Goal: Transaction & Acquisition: Obtain resource

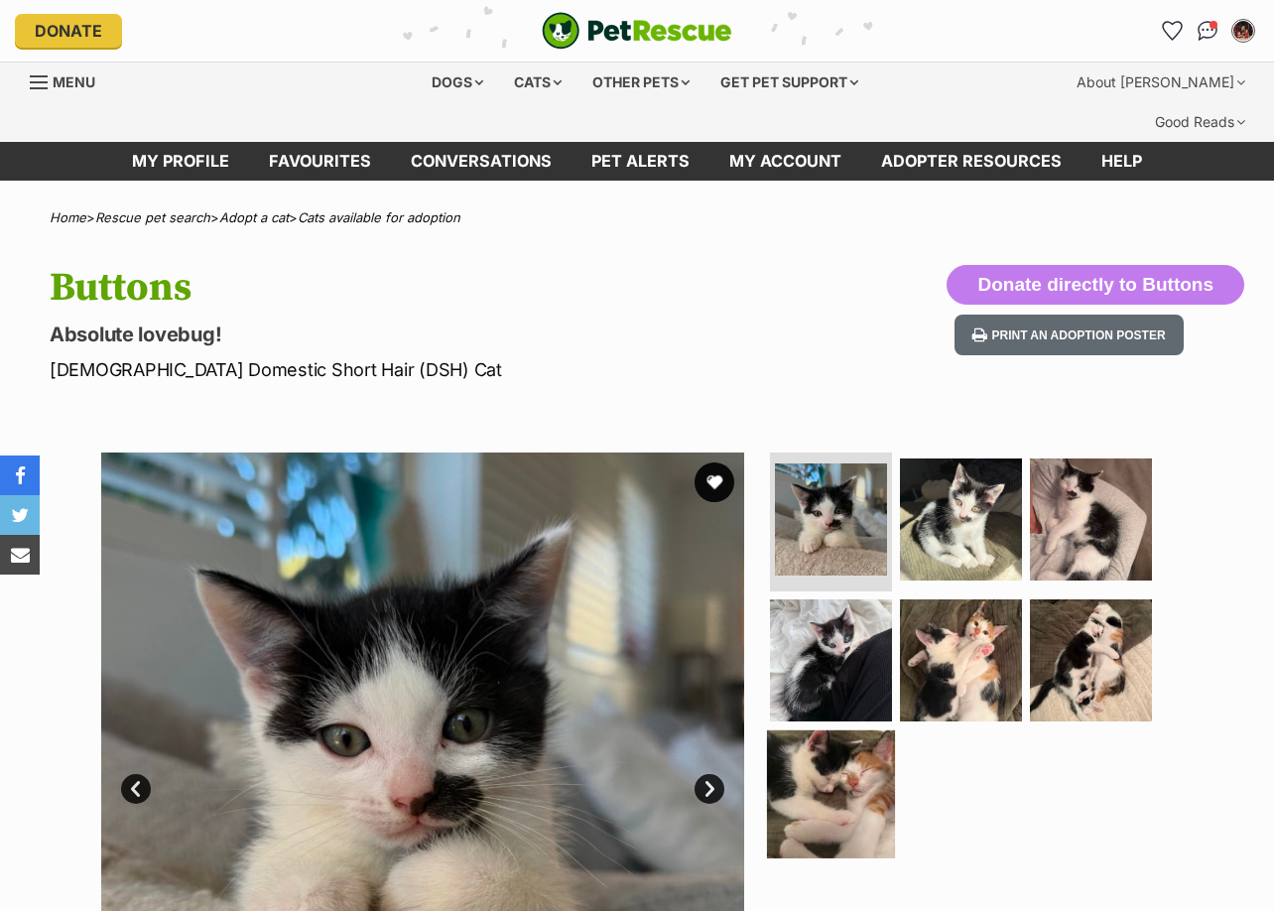
drag, startPoint x: 710, startPoint y: 745, endPoint x: 803, endPoint y: 747, distance: 92.3
click at [710, 774] on link "Next" at bounding box center [709, 789] width 30 height 30
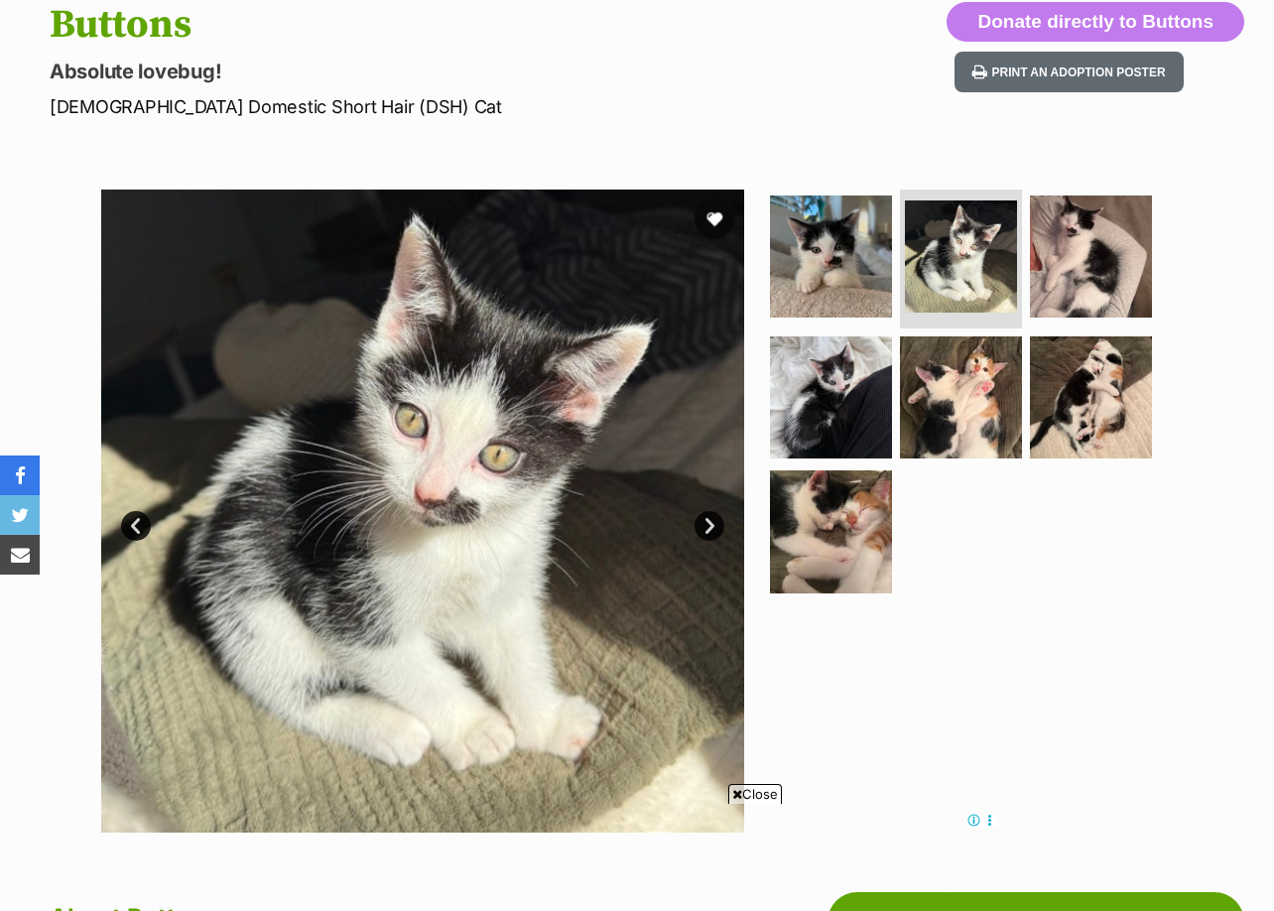
scroll to position [298, 0]
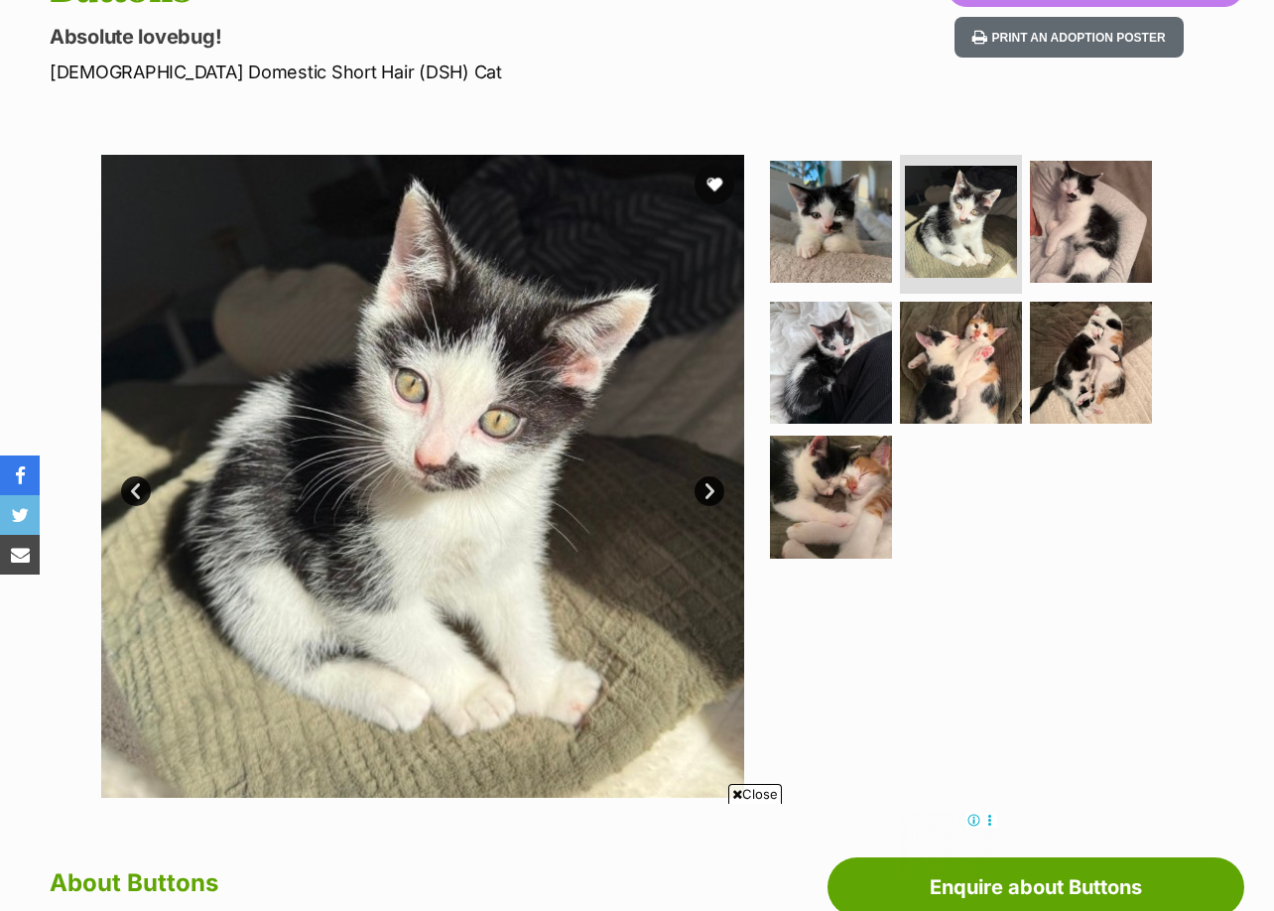
click at [705, 476] on link "Next" at bounding box center [709, 491] width 30 height 30
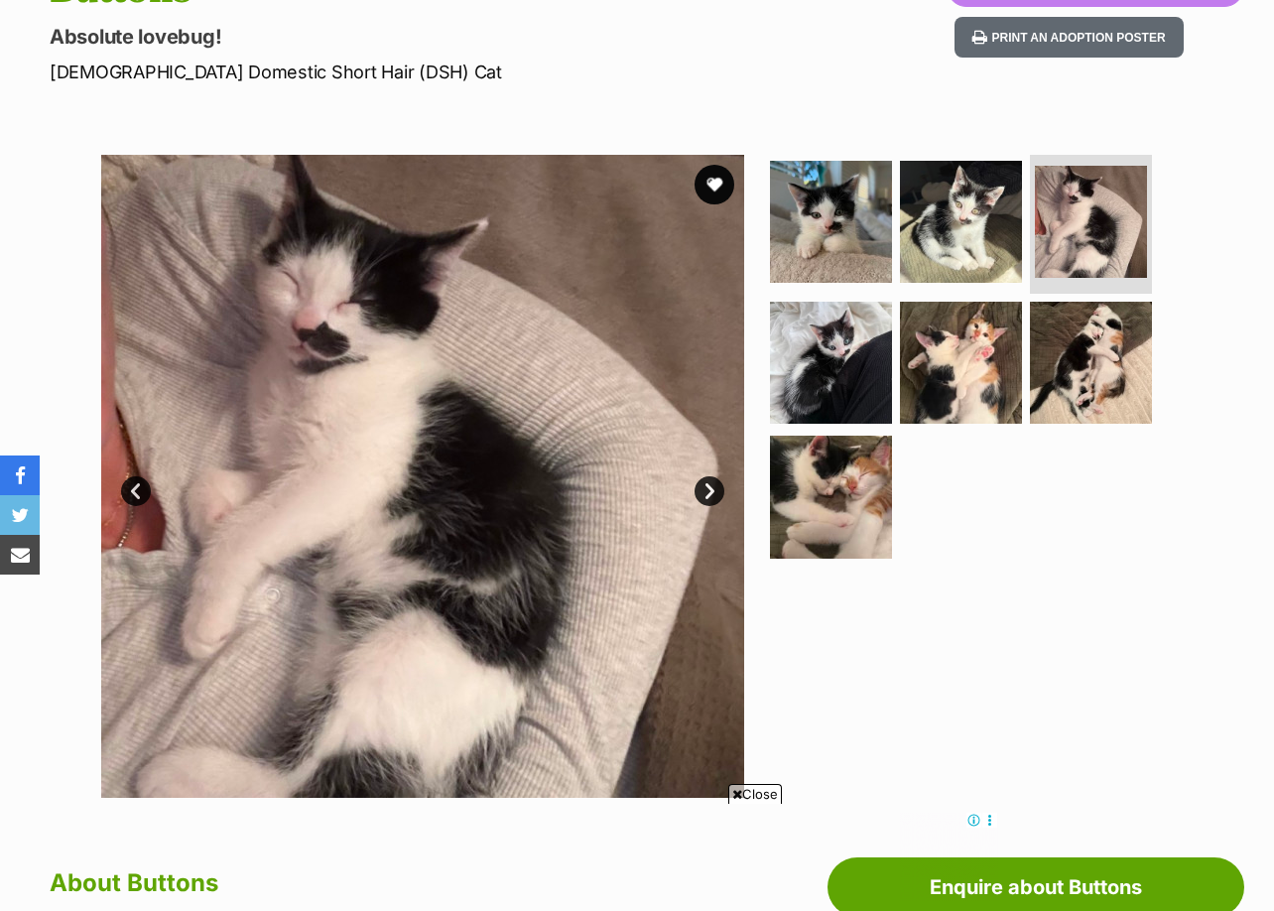
click at [705, 476] on link "Next" at bounding box center [709, 491] width 30 height 30
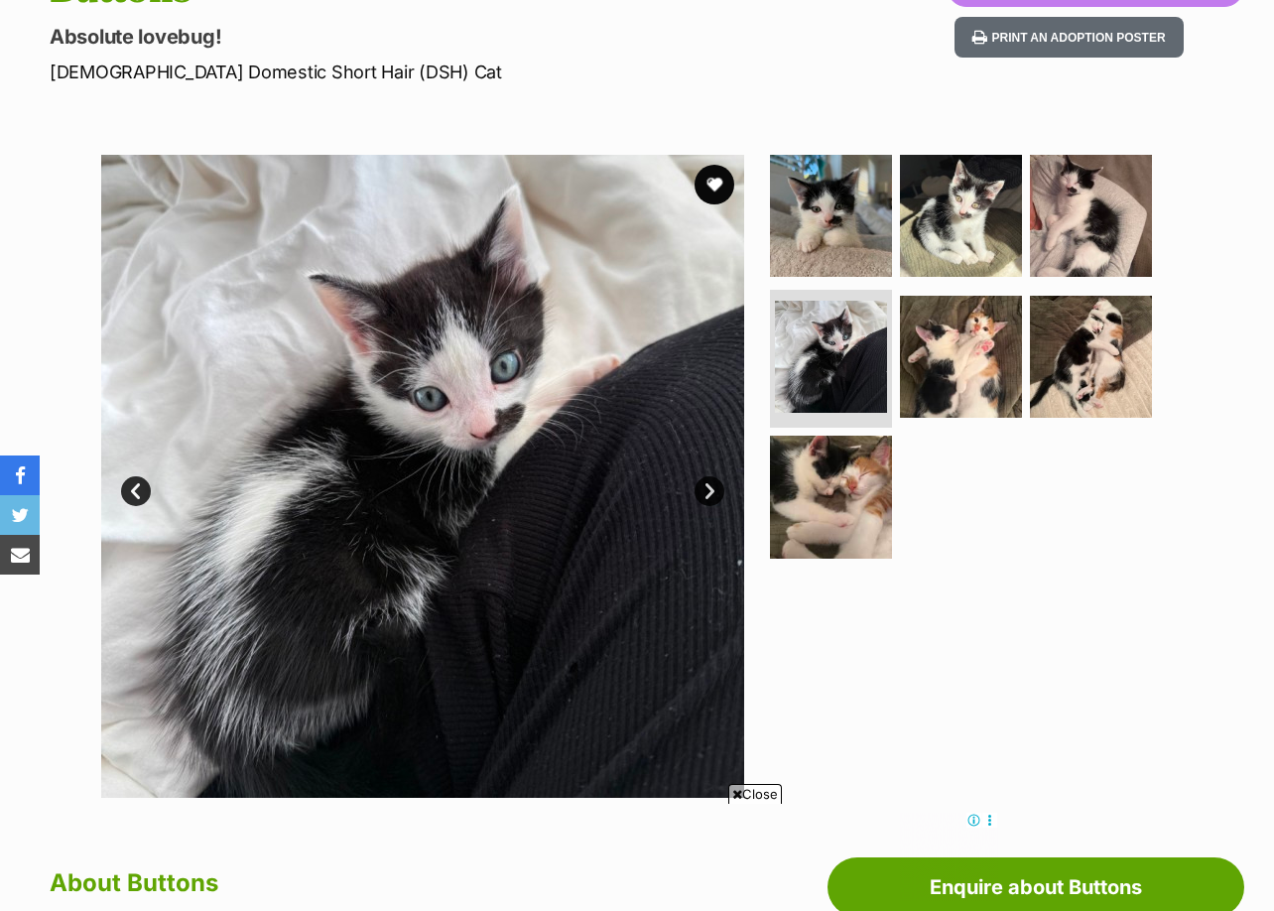
click at [705, 476] on link "Next" at bounding box center [709, 491] width 30 height 30
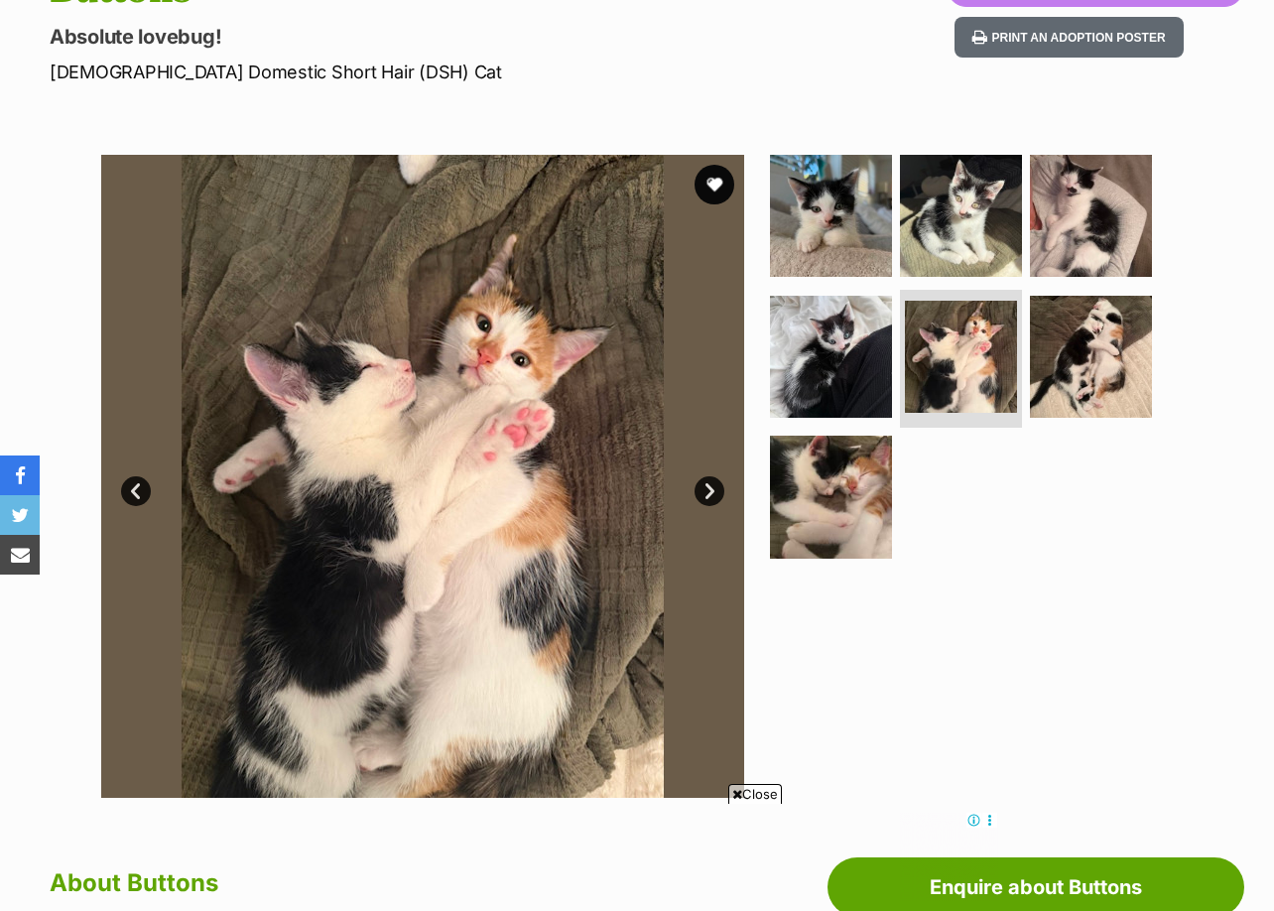
click at [705, 476] on link "Next" at bounding box center [709, 491] width 30 height 30
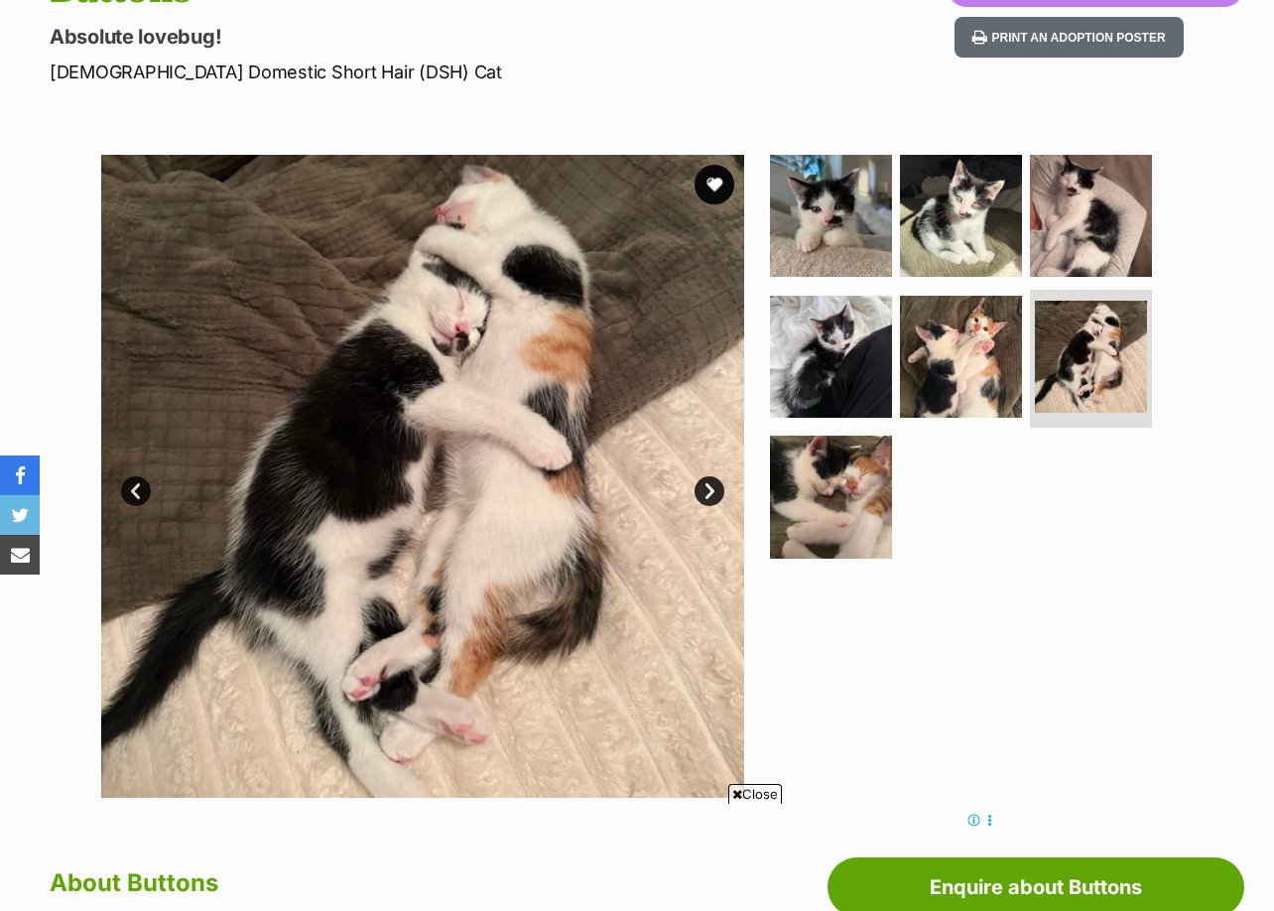
click at [705, 476] on link "Next" at bounding box center [709, 491] width 30 height 30
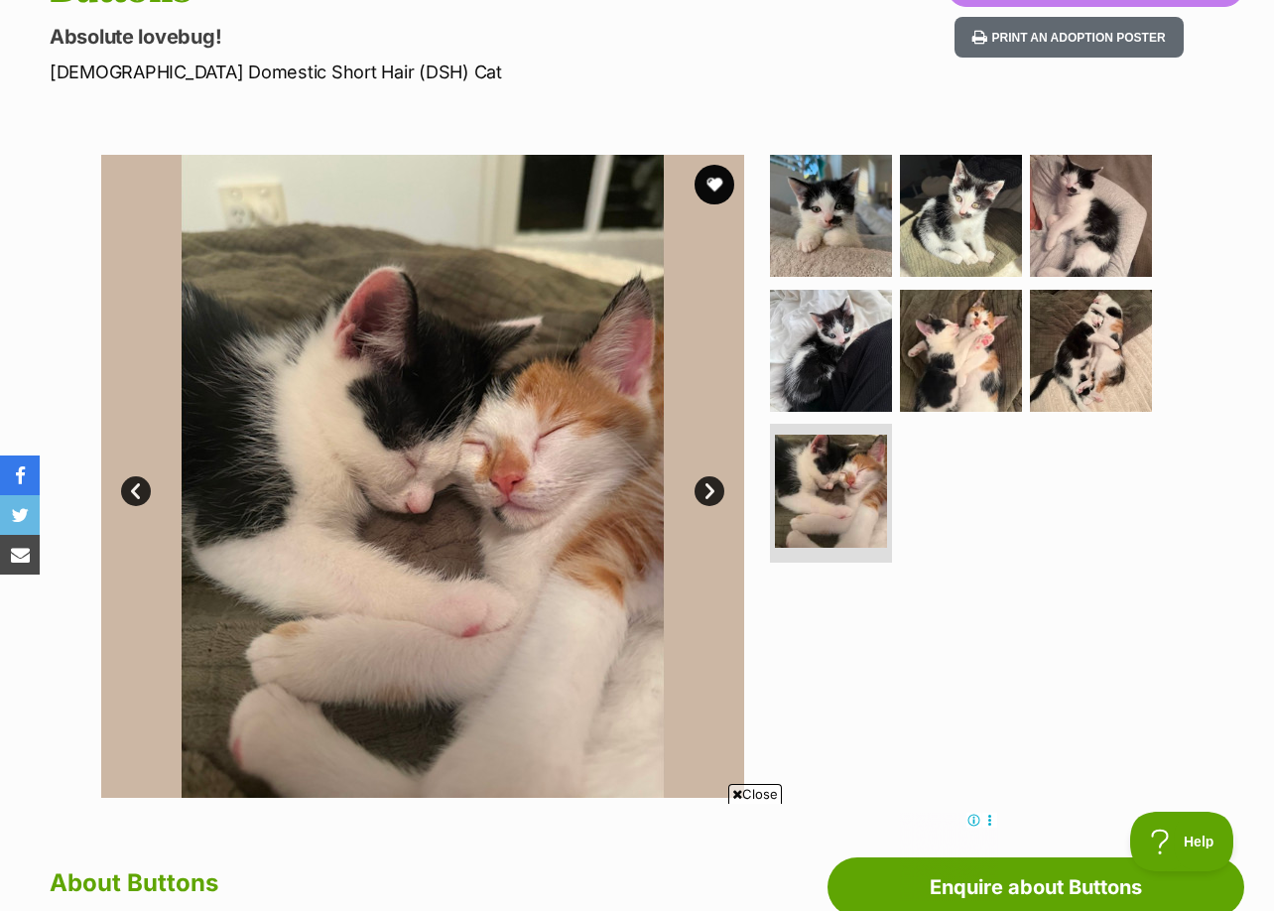
scroll to position [0, 0]
click at [705, 476] on link "Next" at bounding box center [709, 491] width 30 height 30
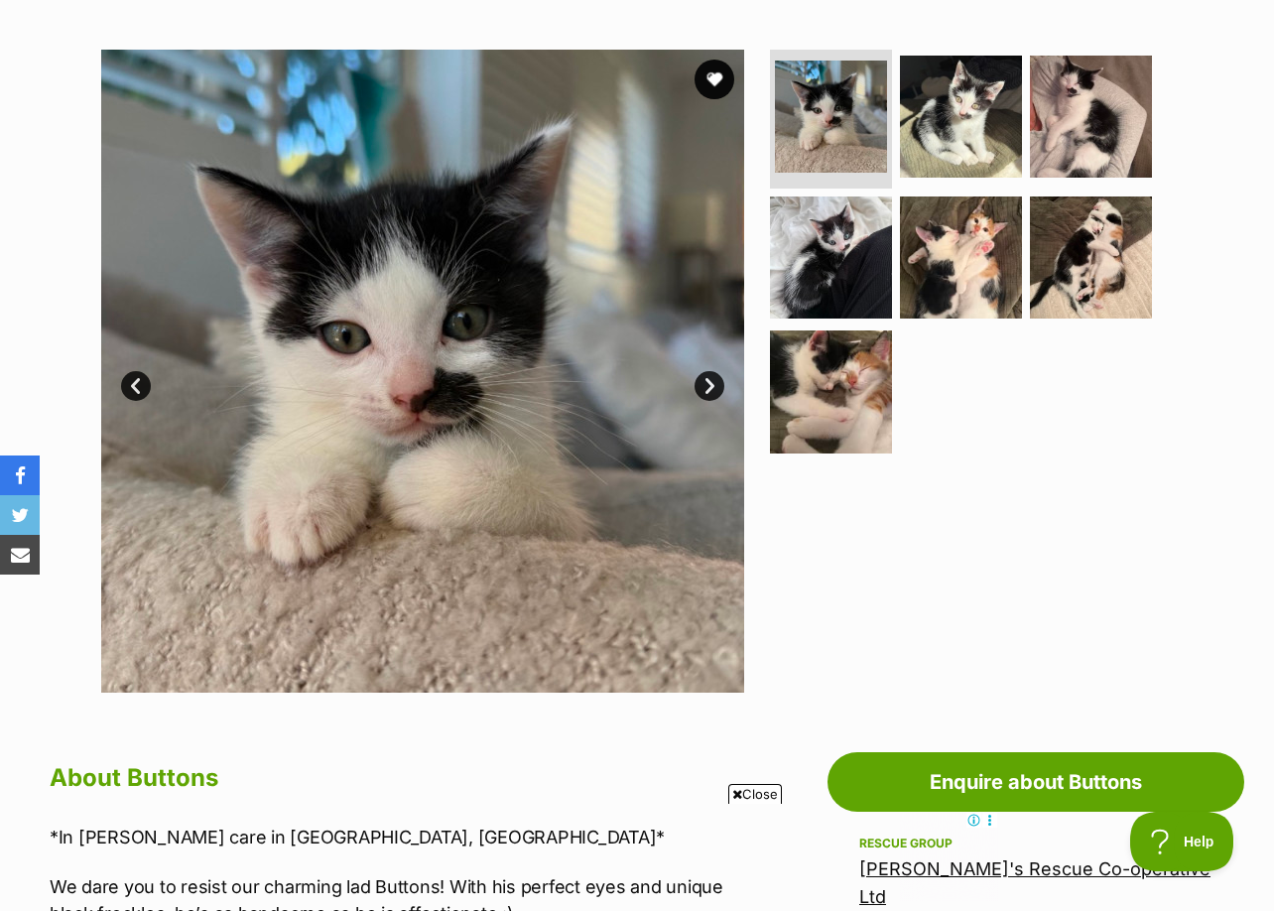
scroll to position [694, 0]
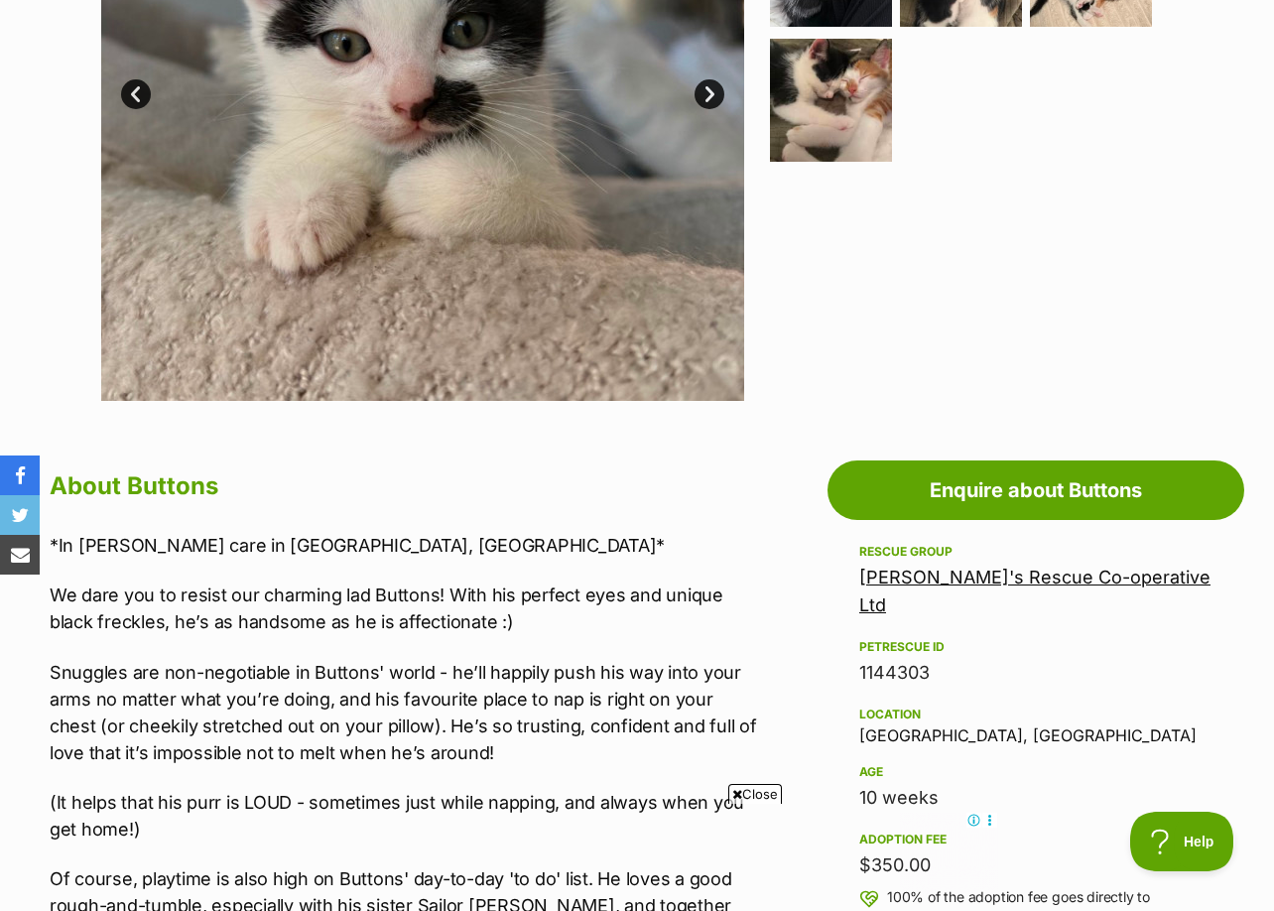
click at [1027, 567] on link "Maggie's Rescue Co-operative Ltd" at bounding box center [1034, 591] width 351 height 49
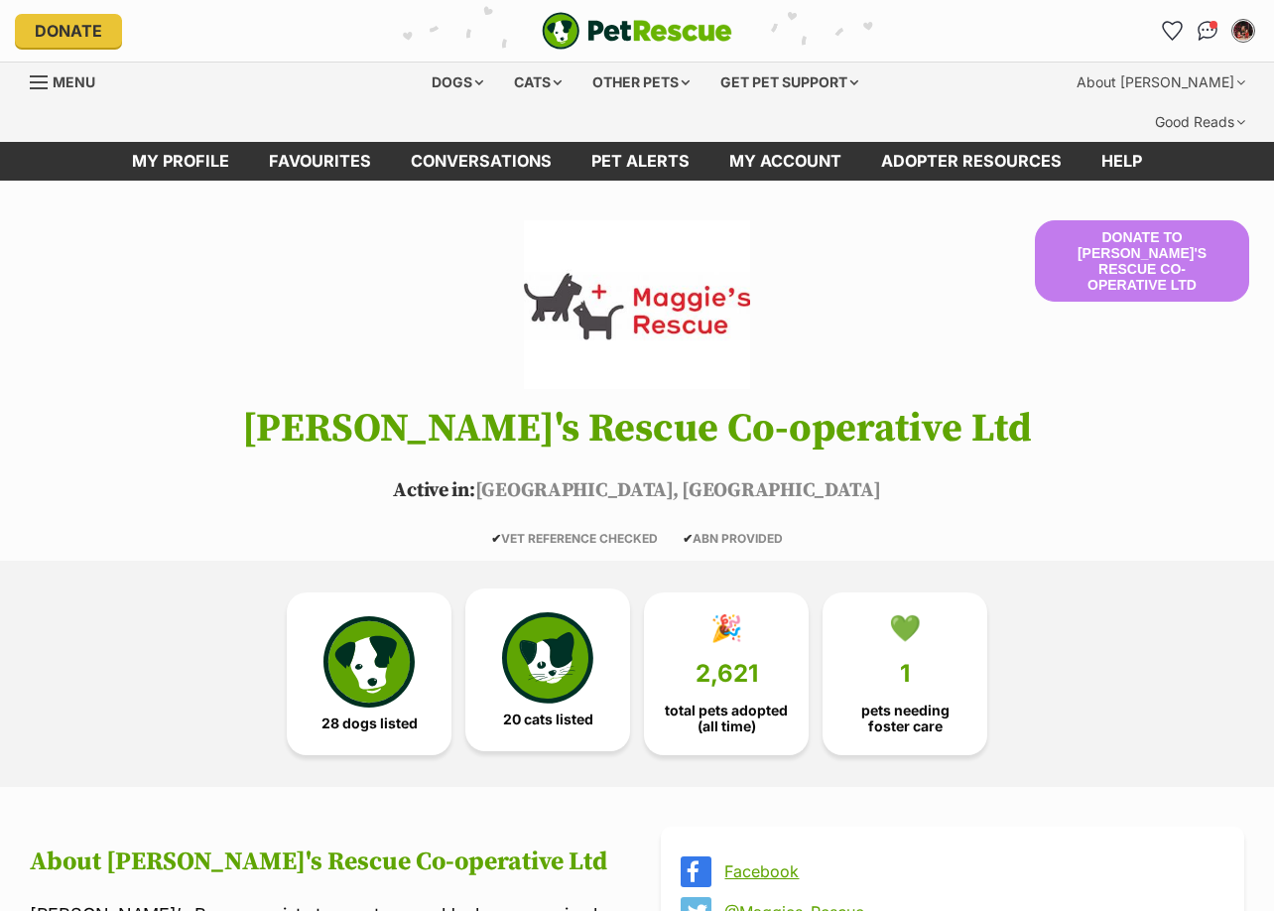
click at [569, 657] on img at bounding box center [547, 657] width 91 height 91
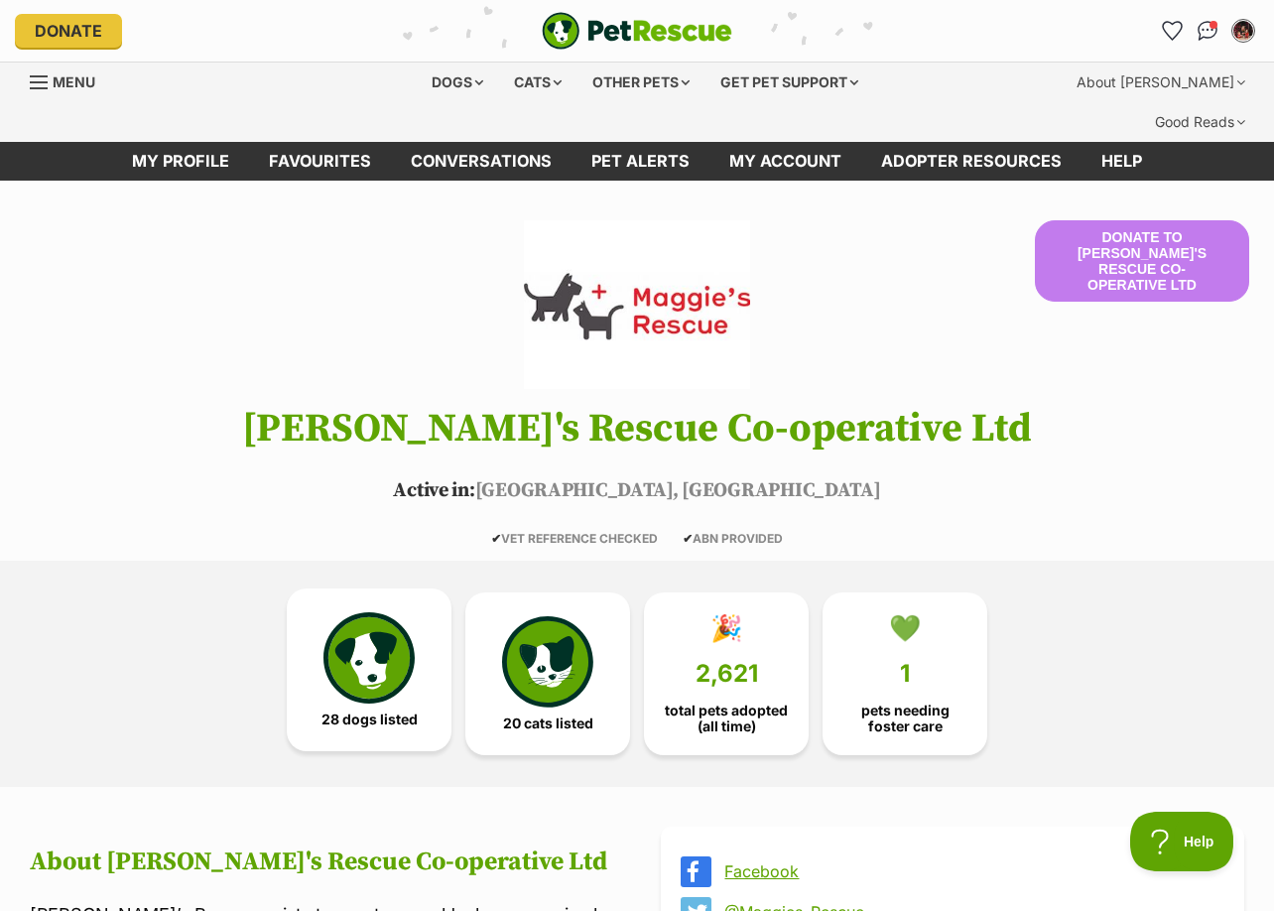
click at [379, 612] on img at bounding box center [368, 657] width 91 height 91
click at [459, 77] on div "Dogs" at bounding box center [457, 83] width 79 height 40
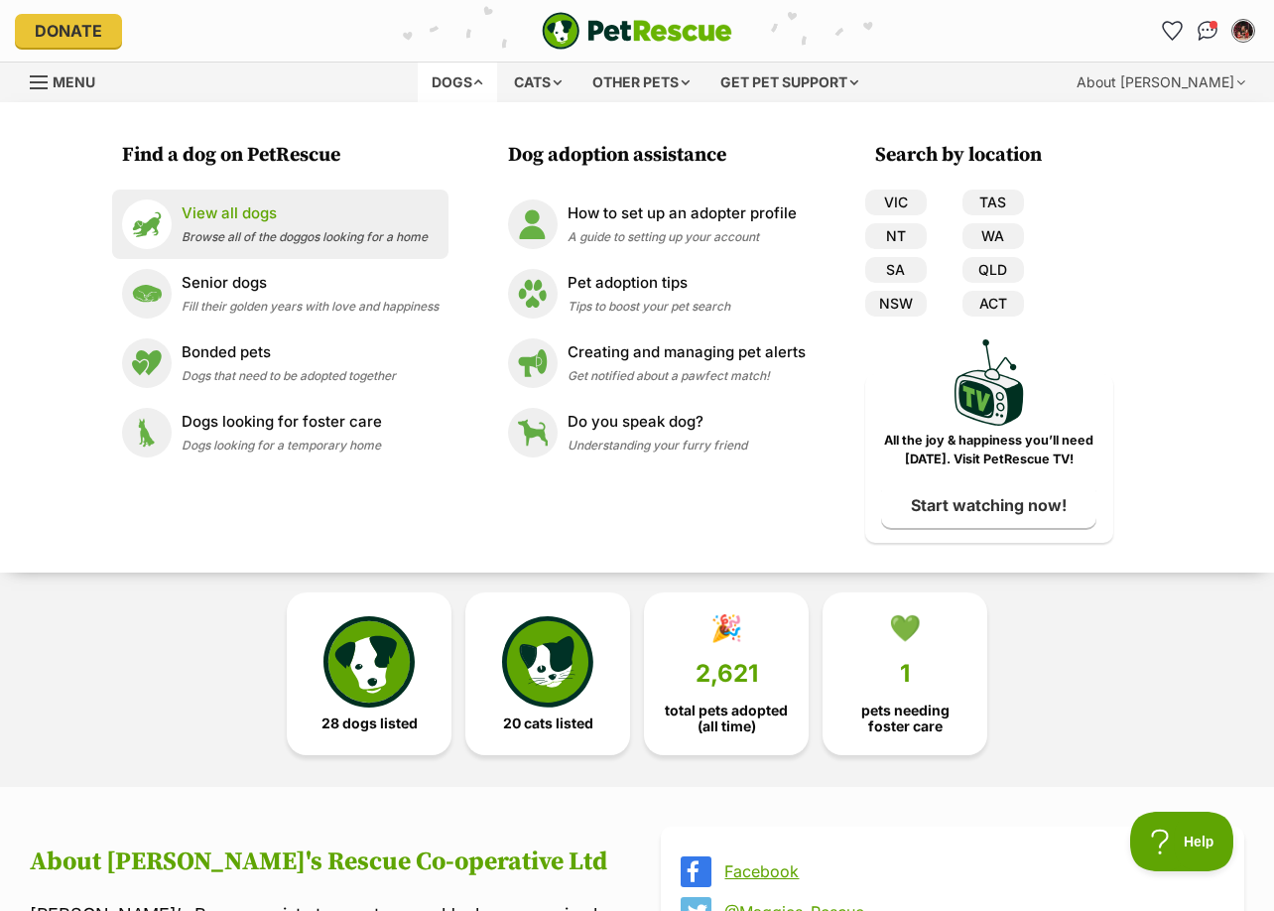
click at [217, 219] on p "View all dogs" at bounding box center [305, 213] width 246 height 23
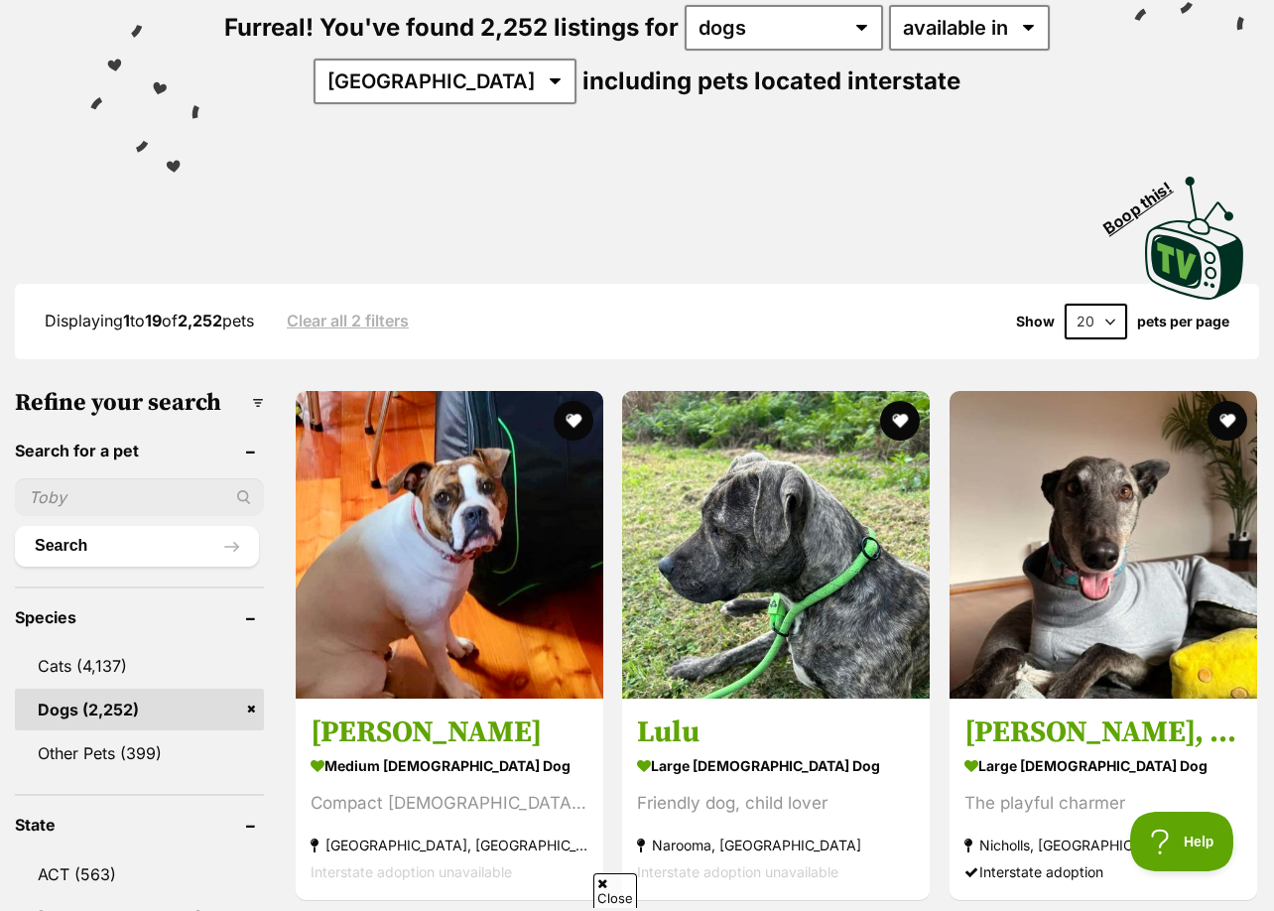
click at [93, 478] on input "text" at bounding box center [139, 497] width 249 height 38
type input "pomeranian"
click at [63, 526] on button "Search" at bounding box center [137, 546] width 244 height 40
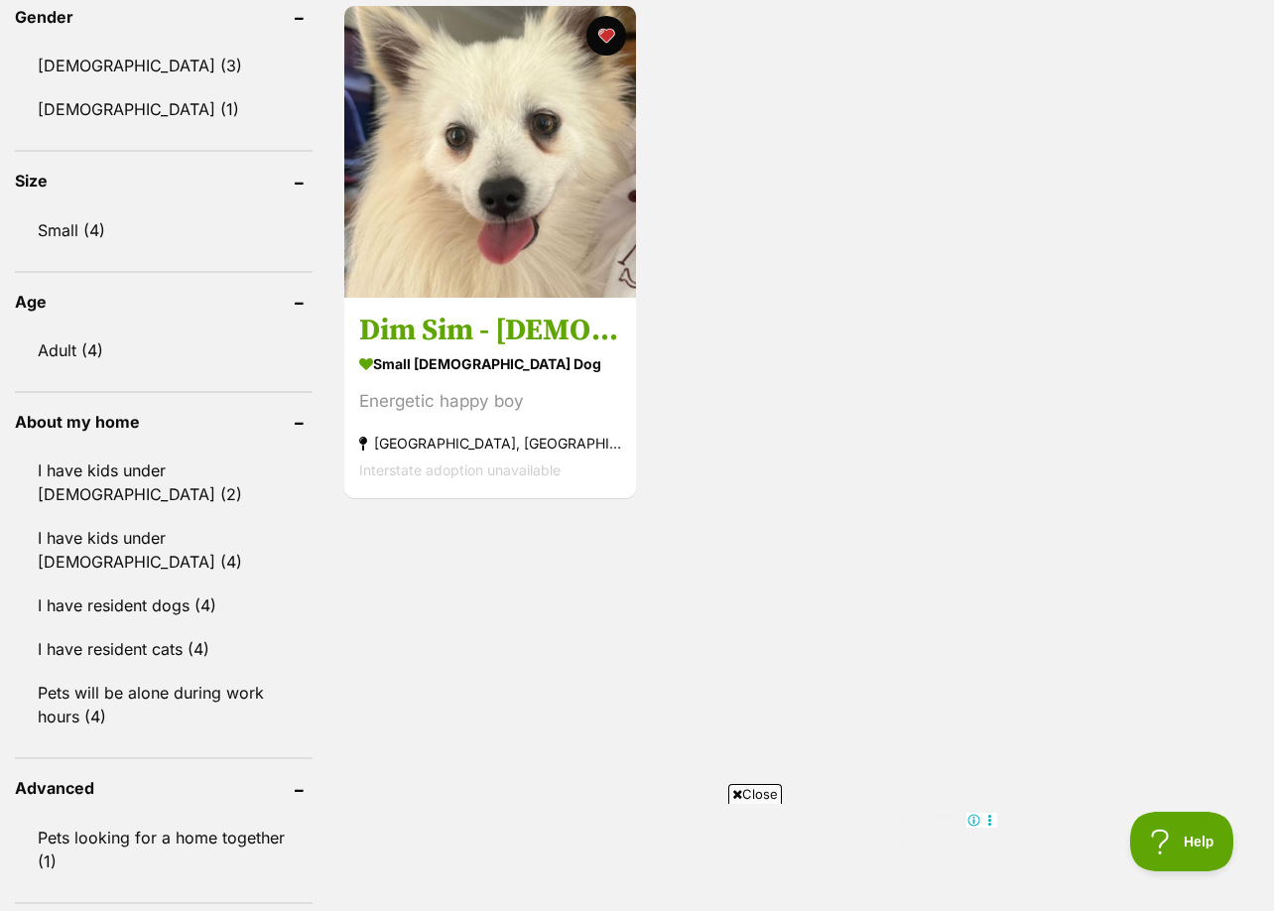
scroll to position [1389, 0]
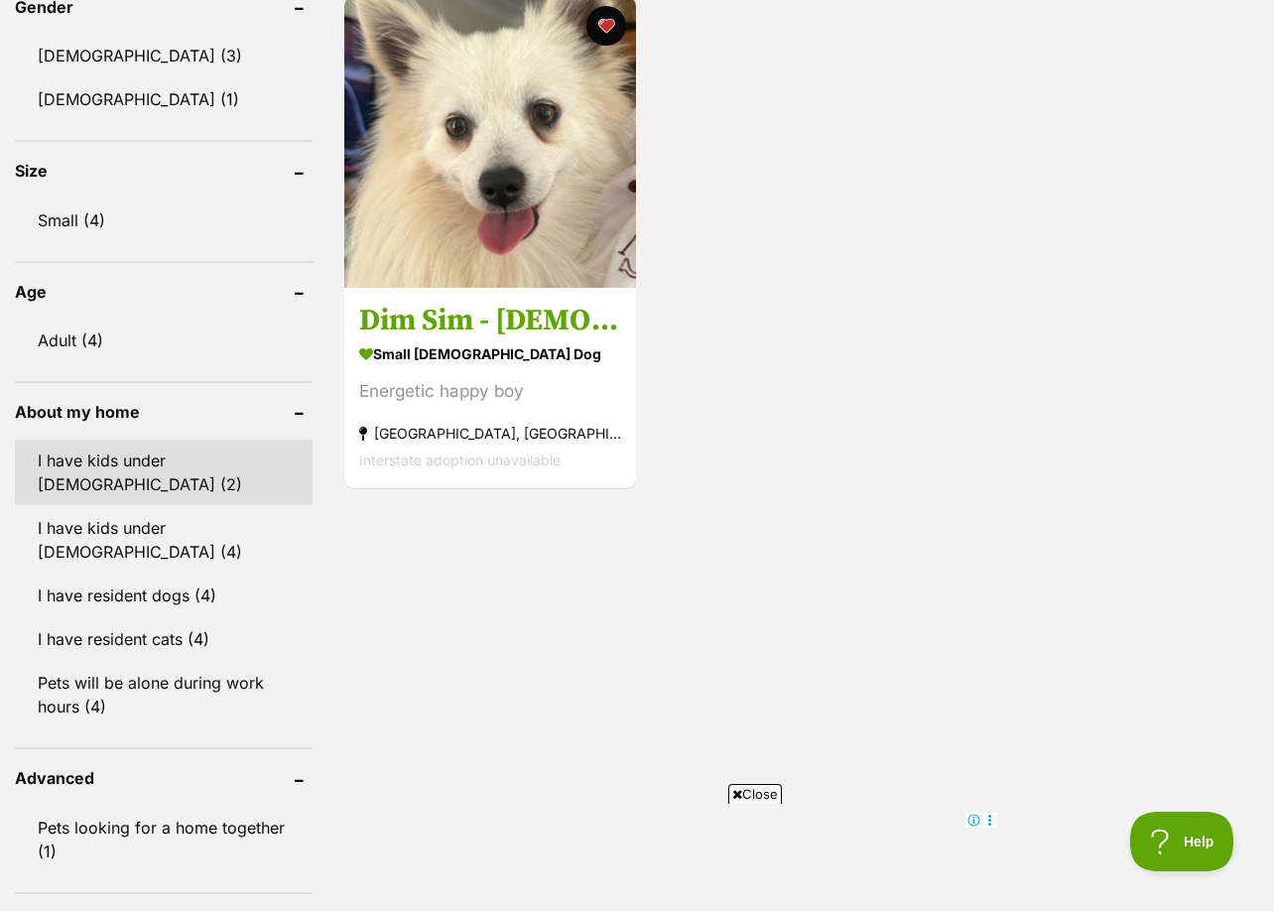
click at [240, 440] on link "I have kids under 5 years old (2)" at bounding box center [164, 472] width 298 height 65
